Goal: Find specific page/section: Find specific page/section

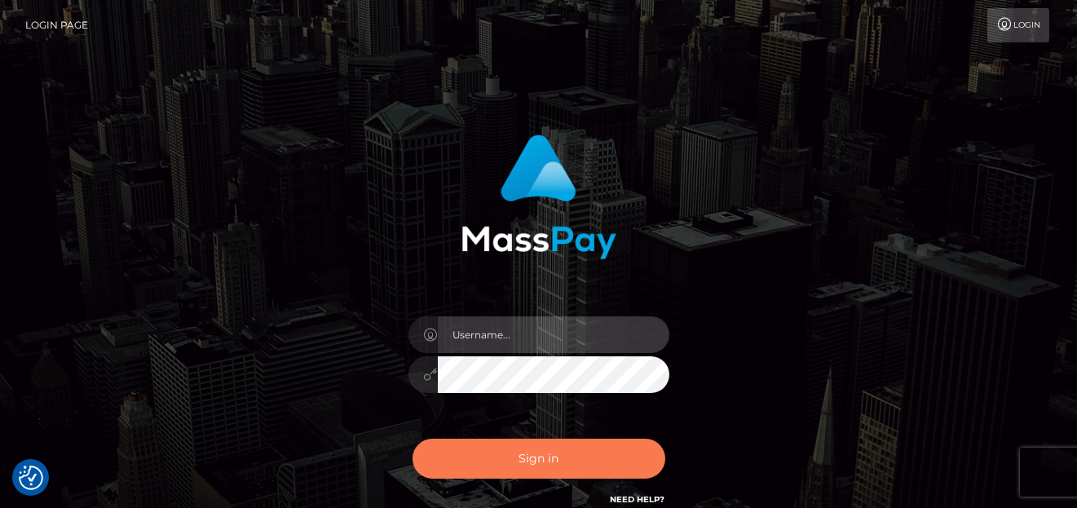
type input "[PERSON_NAME]"
click at [525, 462] on button "Sign in" at bounding box center [539, 459] width 253 height 40
type input "[PERSON_NAME]"
click at [522, 460] on button "Sign in" at bounding box center [539, 459] width 253 height 40
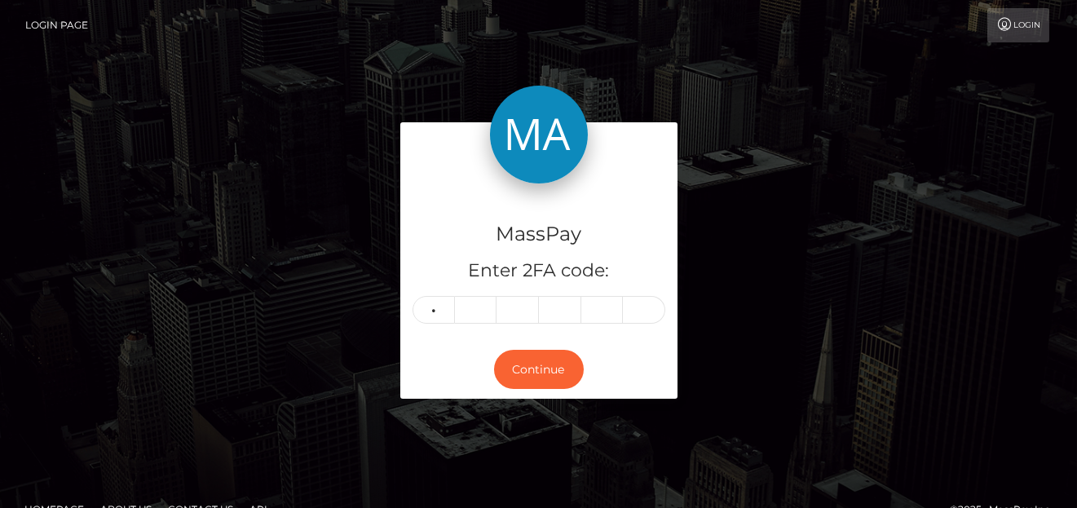
type input "4"
type input "6"
type input "3"
type input "1"
type input "5"
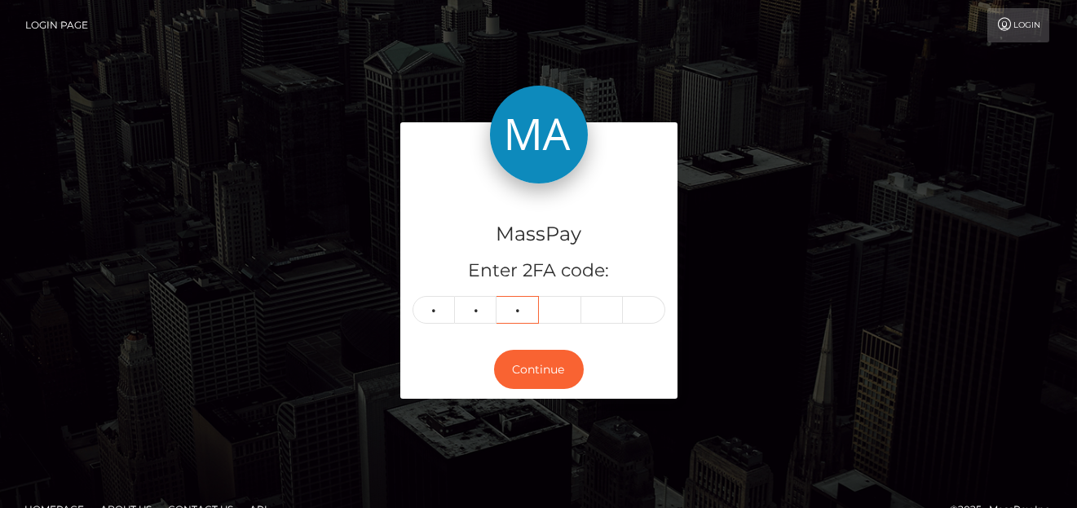
type input "8"
type input "4"
type input "1"
type input "7"
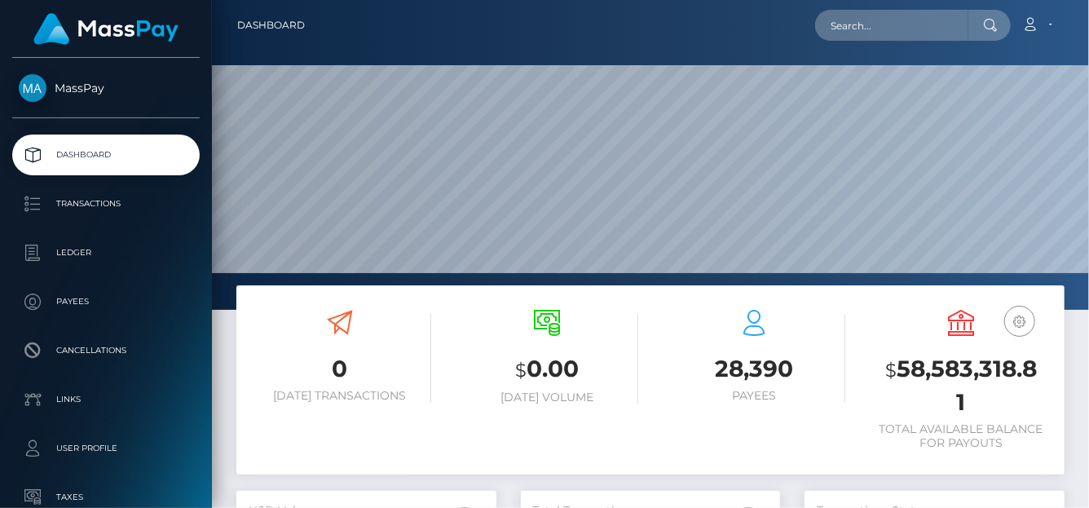
scroll to position [484, 260]
click at [888, 36] on div "Loading... Loading... Account Edit Profile Logout" at bounding box center [691, 25] width 746 height 34
click at [888, 33] on input "text" at bounding box center [891, 25] width 153 height 31
paste input "jademerrittxx@icloud.com"
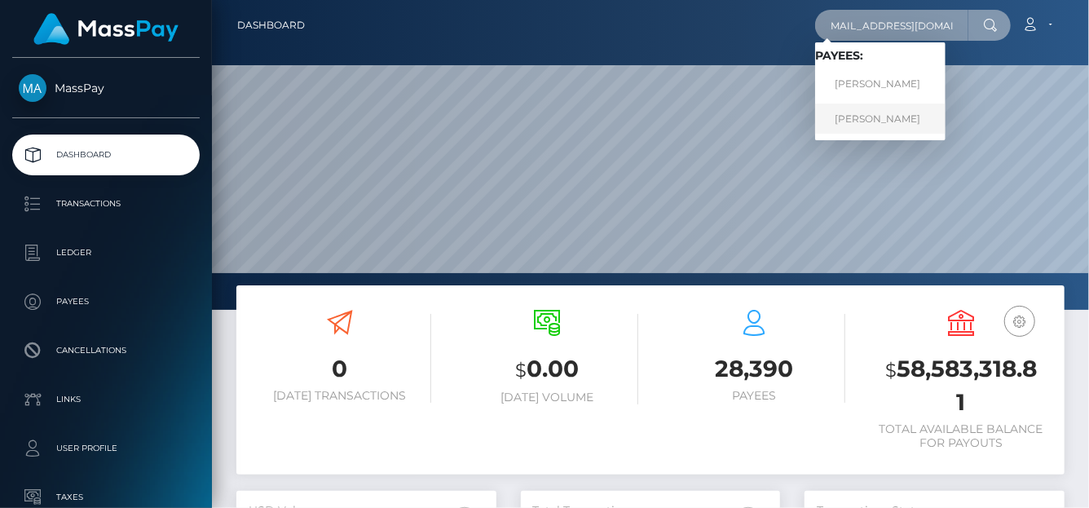
type input "jademerrittxx@icloud.com"
click at [879, 126] on link "JADE MERRITT" at bounding box center [880, 119] width 130 height 30
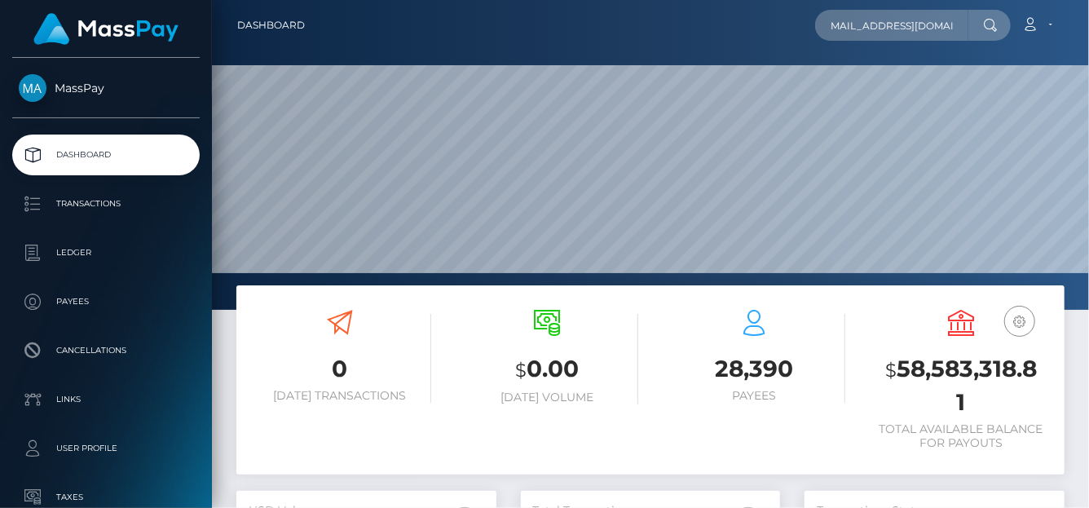
scroll to position [0, 0]
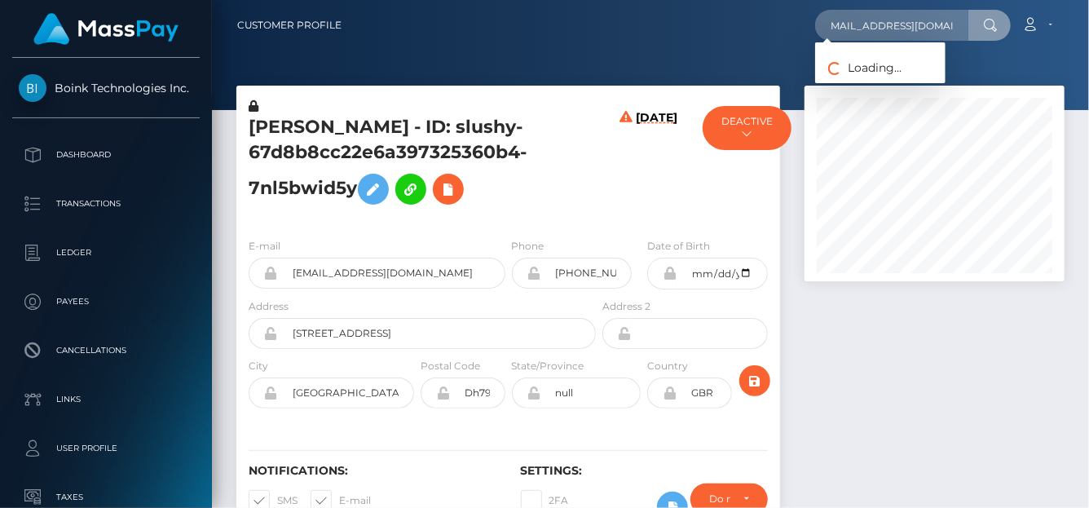
scroll to position [196, 260]
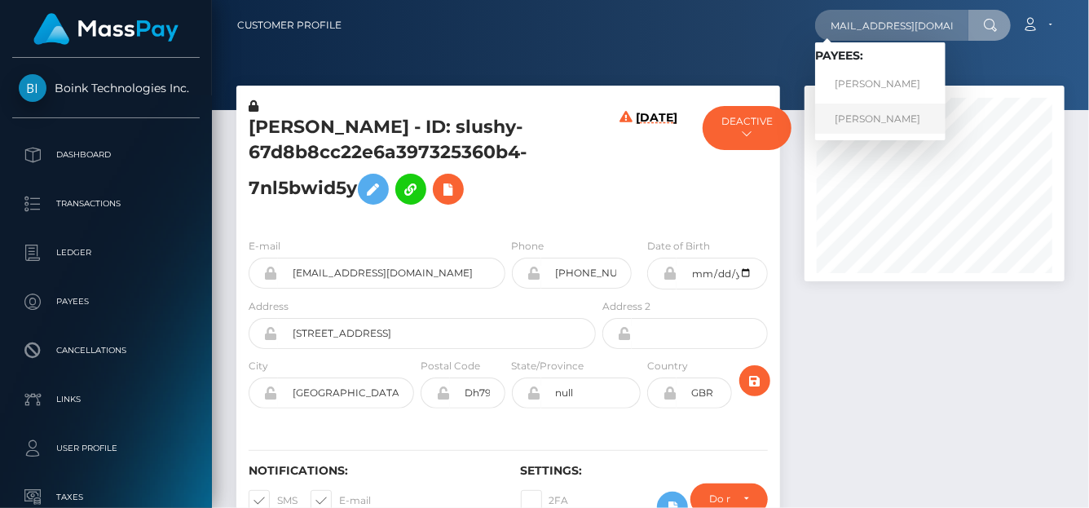
type input "[EMAIL_ADDRESS][DOMAIN_NAME]"
click at [863, 121] on link "JADE MERRITT" at bounding box center [880, 119] width 130 height 30
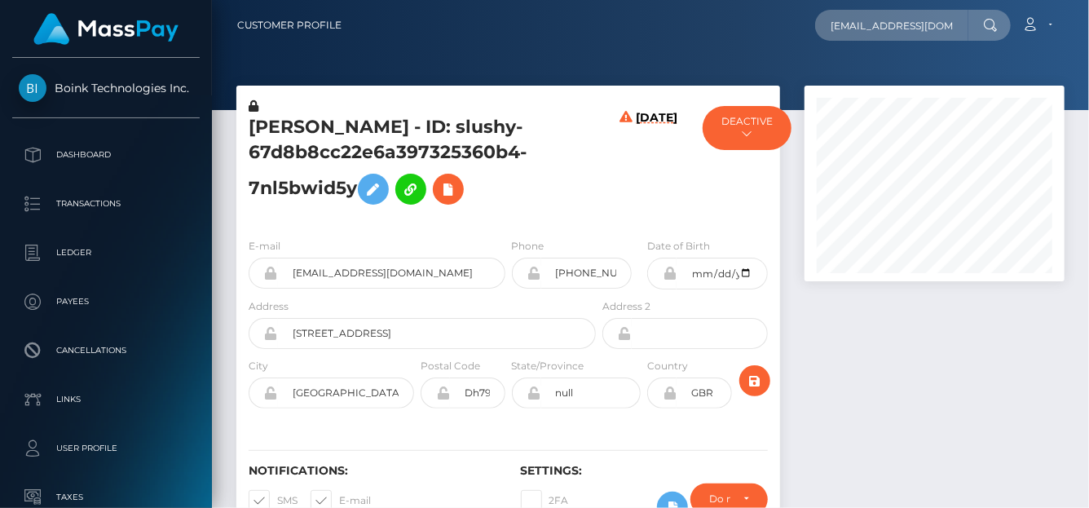
scroll to position [196, 260]
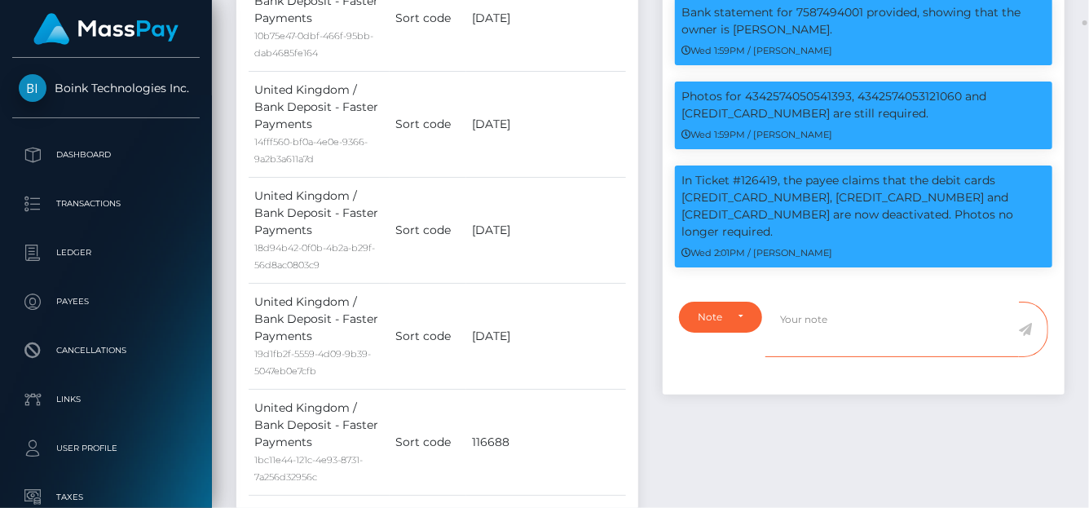
click at [845, 358] on textarea at bounding box center [893, 330] width 254 height 56
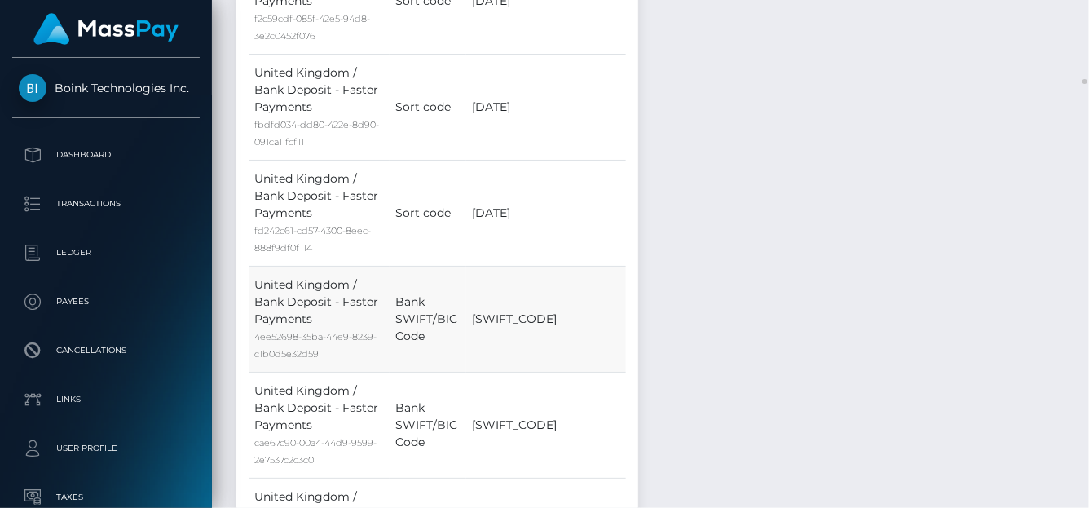
scroll to position [7105, 0]
